Goal: Check status: Check status

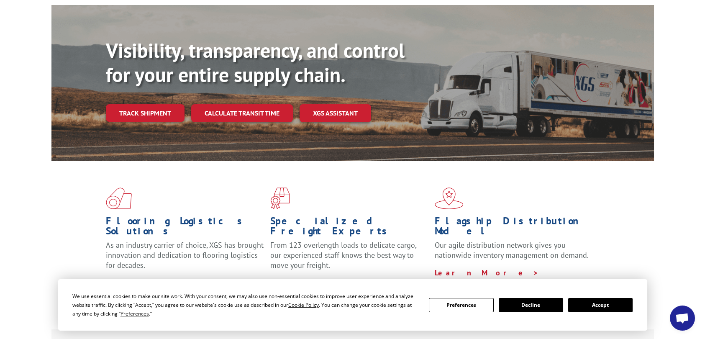
scroll to position [84, 0]
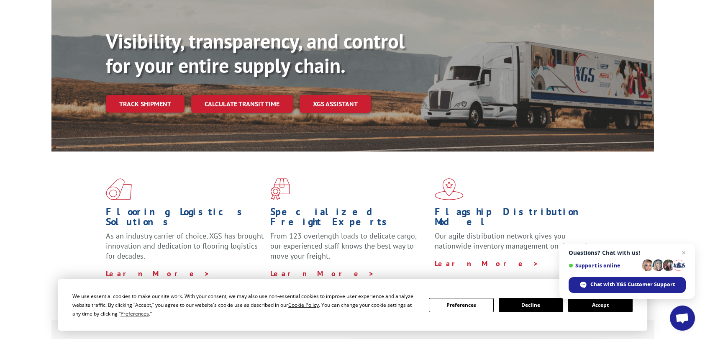
click at [589, 306] on button "Accept" at bounding box center [600, 305] width 64 height 14
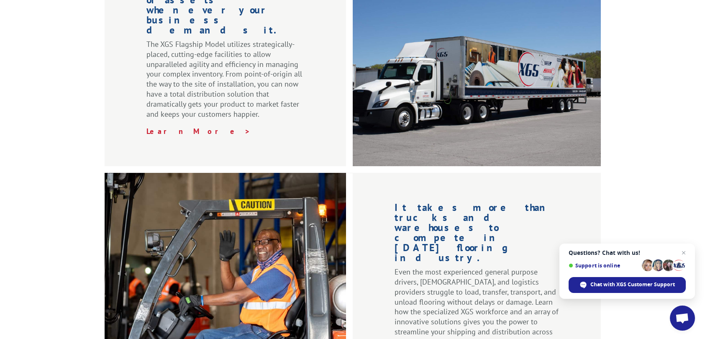
scroll to position [1046, 0]
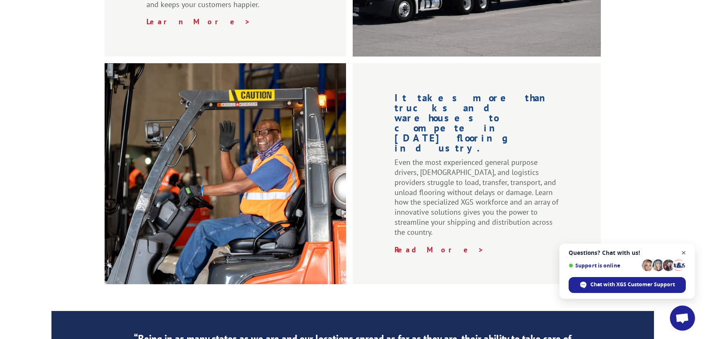
click at [683, 251] on span "Open chat" at bounding box center [684, 253] width 10 height 10
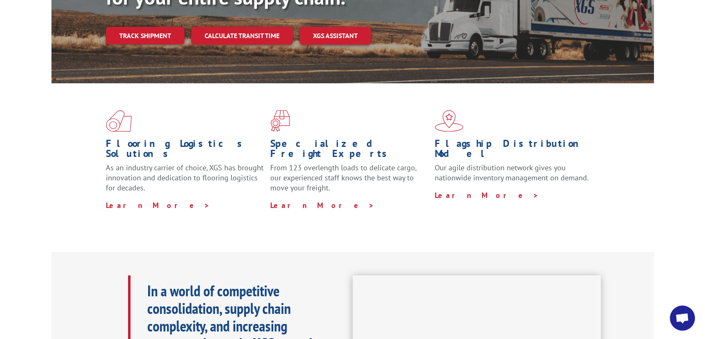
scroll to position [0, 0]
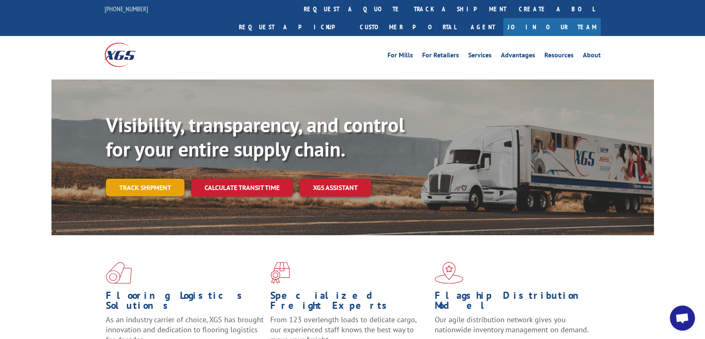
click at [158, 179] on link "Track shipment" at bounding box center [145, 188] width 79 height 18
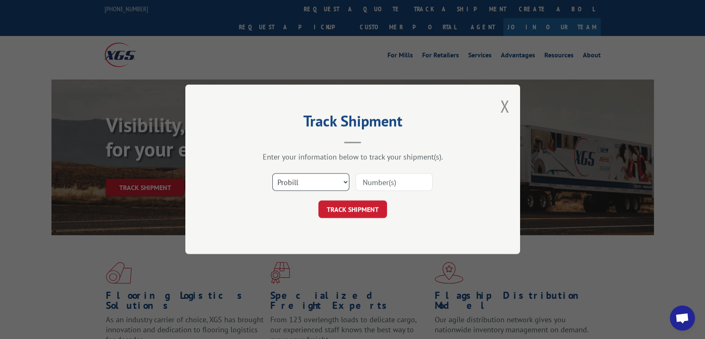
click at [316, 183] on select "Select category... Probill BOL PO" at bounding box center [311, 183] width 77 height 18
select select "bol"
click at [273, 174] on select "Select category... Probill BOL PO" at bounding box center [311, 183] width 77 height 18
click at [378, 184] on input at bounding box center [394, 183] width 77 height 18
paste input "987440"
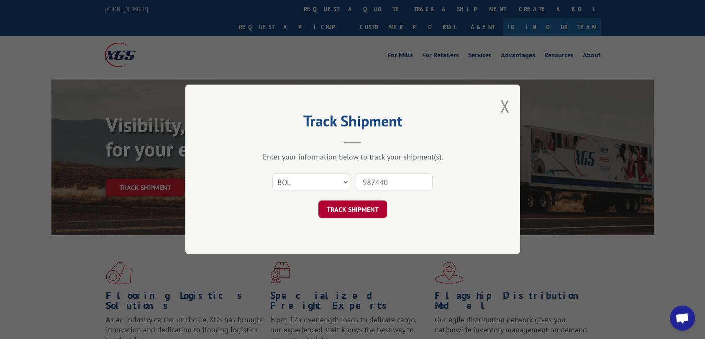
type input "987440"
click at [344, 211] on button "TRACK SHIPMENT" at bounding box center [353, 210] width 69 height 18
